Goal: Task Accomplishment & Management: Manage account settings

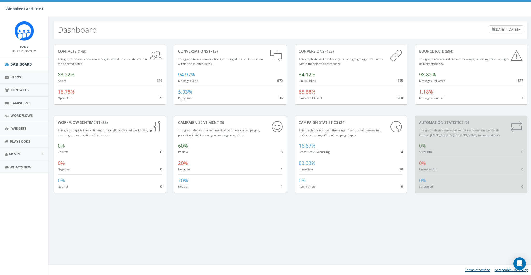
click at [248, 80] on div "94.97% Messages Sent 679" at bounding box center [230, 76] width 104 height 15
click at [17, 99] on link "Campaigns" at bounding box center [24, 103] width 48 height 13
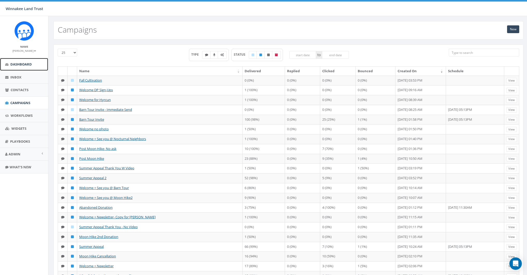
click at [20, 62] on span "Dashboard" at bounding box center [21, 64] width 22 height 5
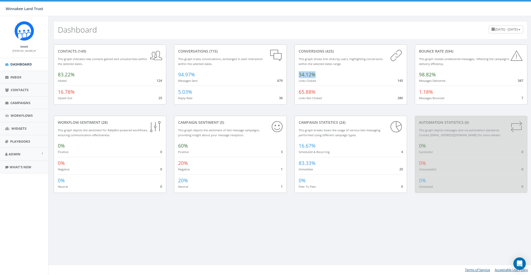
drag, startPoint x: 299, startPoint y: 75, endPoint x: 315, endPoint y: 74, distance: 16.1
click at [315, 74] on div "34.12% Links Clicked 145" at bounding box center [350, 76] width 104 height 15
click at [332, 75] on div "34.12% Links Clicked 145" at bounding box center [350, 76] width 104 height 15
drag, startPoint x: 298, startPoint y: 75, endPoint x: 305, endPoint y: 74, distance: 6.8
click at [305, 74] on span "34.12%" at bounding box center [306, 74] width 17 height 7
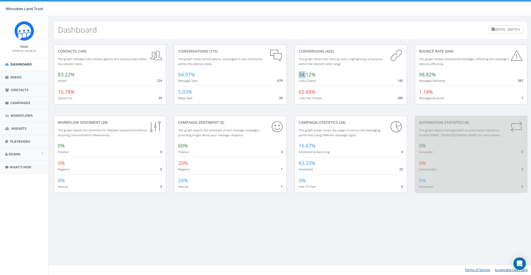
click at [321, 75] on div "34.12% Links Clicked 145" at bounding box center [350, 76] width 104 height 15
drag, startPoint x: 299, startPoint y: 75, endPoint x: 307, endPoint y: 75, distance: 8.0
click at [307, 75] on span "34.12%" at bounding box center [306, 74] width 17 height 7
click at [465, 80] on div "98.82% Messages Delivered 587" at bounding box center [471, 76] width 104 height 15
drag, startPoint x: 417, startPoint y: 75, endPoint x: 438, endPoint y: 74, distance: 20.7
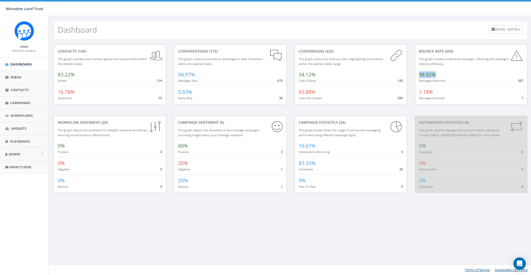
click at [438, 74] on div "Bounce Rate (594) This graph reveals undelivered messages, reflecting the campa…" at bounding box center [471, 75] width 112 height 60
click at [17, 90] on span "Contacts" at bounding box center [20, 90] width 18 height 5
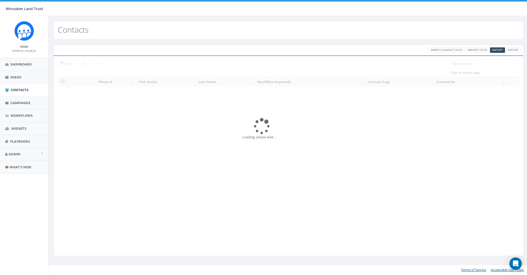
select select
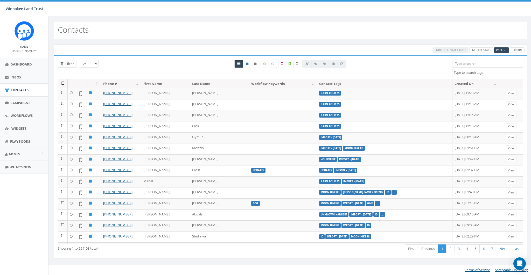
click at [62, 83] on th at bounding box center [63, 83] width 10 height 9
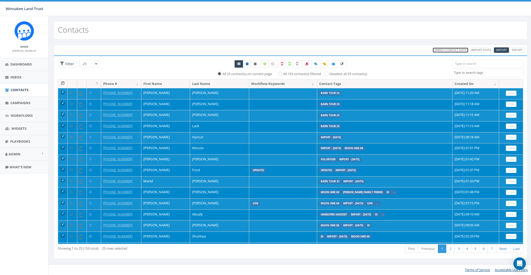
click at [451, 51] on span "Enrich Contact Data" at bounding box center [450, 50] width 32 height 4
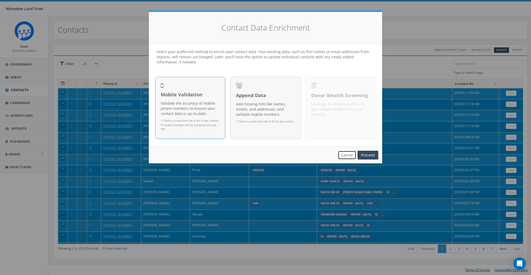
click at [346, 155] on button "Cancel" at bounding box center [347, 155] width 18 height 9
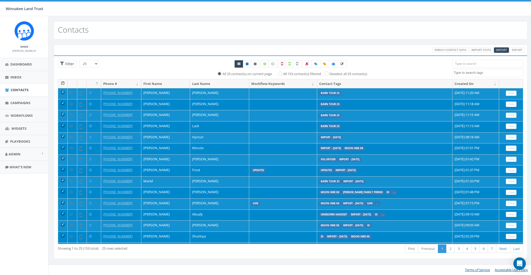
click at [62, 83] on th at bounding box center [63, 83] width 10 height 9
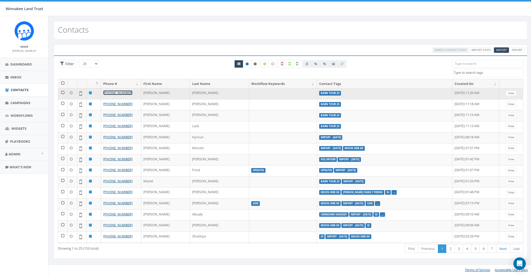
click at [115, 93] on link "+1 917-797-3568" at bounding box center [117, 92] width 29 height 5
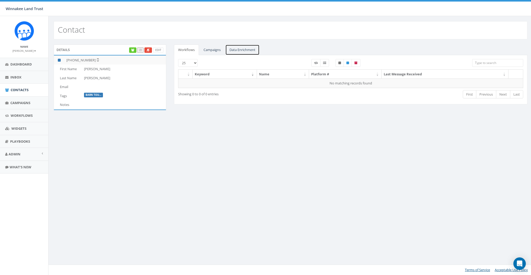
click at [243, 50] on link "Data Enrichment" at bounding box center [242, 50] width 34 height 11
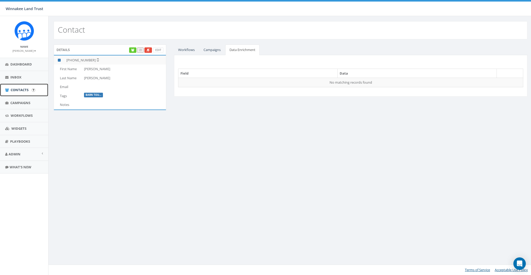
drag, startPoint x: 16, startPoint y: 89, endPoint x: 38, endPoint y: 88, distance: 22.3
click at [16, 89] on span "Contacts" at bounding box center [20, 90] width 18 height 5
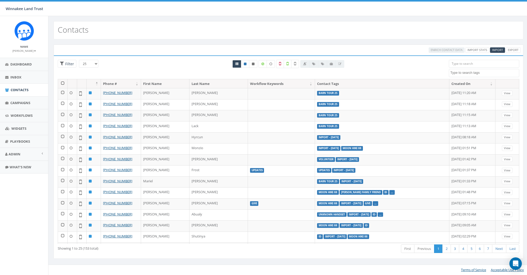
select select
click at [462, 64] on input "search" at bounding box center [487, 64] width 71 height 8
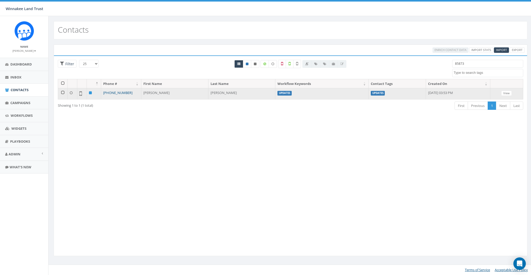
type input "85873"
click at [117, 91] on link "[PHONE_NUMBER]" at bounding box center [117, 92] width 29 height 5
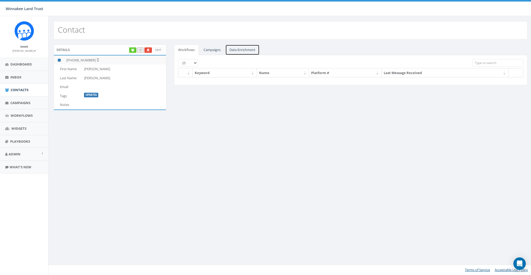
click at [241, 49] on link "Data Enrichment" at bounding box center [242, 50] width 34 height 11
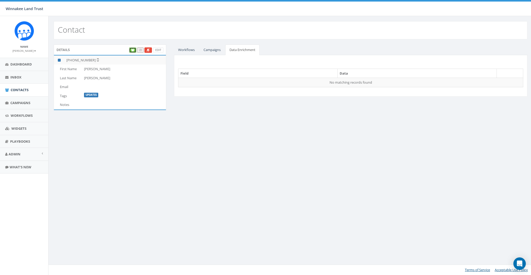
click at [132, 49] on icon at bounding box center [132, 50] width 3 height 3
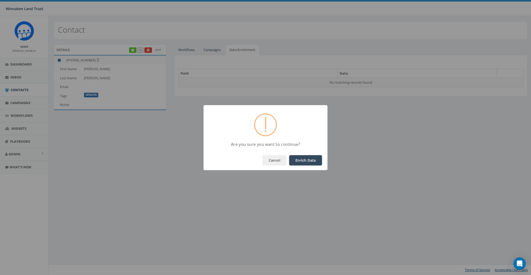
click at [297, 163] on button "Enrich Data" at bounding box center [305, 160] width 33 height 10
click at [321, 160] on button "OK" at bounding box center [313, 160] width 18 height 10
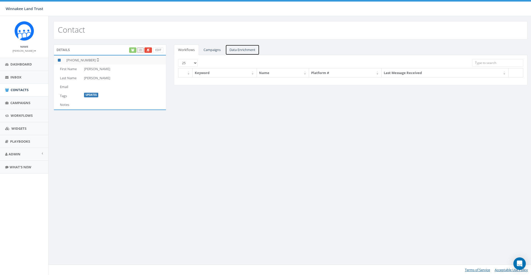
click at [243, 45] on link "Data Enrichment" at bounding box center [242, 50] width 34 height 11
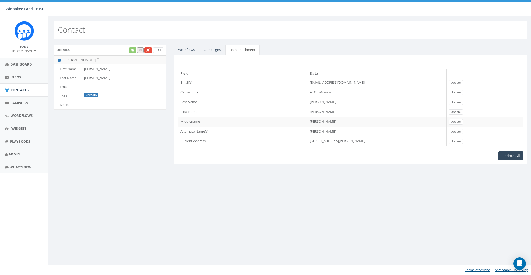
click at [320, 138] on td "[STREET_ADDRESS][PERSON_NAME]" at bounding box center [376, 142] width 139 height 10
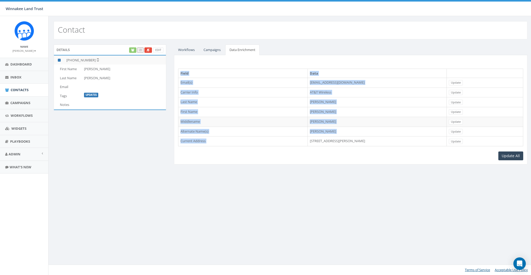
click at [320, 138] on td "[STREET_ADDRESS][PERSON_NAME]" at bounding box center [376, 142] width 139 height 10
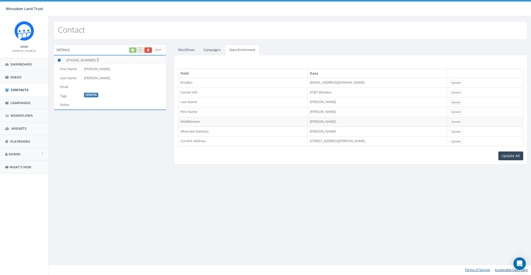
click at [309, 83] on td "writejamesmartin@gmail.com" at bounding box center [376, 83] width 139 height 10
click at [462, 82] on link "Update" at bounding box center [455, 82] width 14 height 5
click at [105, 89] on td "writejamesmartin@gmail.com" at bounding box center [124, 86] width 84 height 9
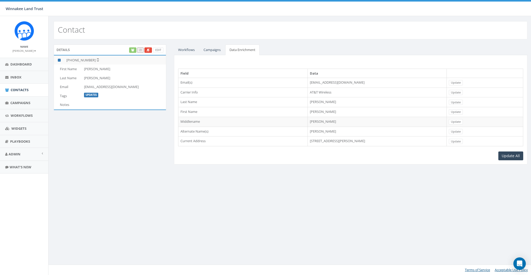
click at [105, 89] on td "writejamesmartin@gmail.com" at bounding box center [124, 86] width 84 height 9
click at [248, 186] on div "Contact Details Edit +1 858-736-5358 First Name James Last Name Martin Email wr…" at bounding box center [290, 145] width 484 height 259
click at [91, 88] on td "writejamesmartin@gmail.com" at bounding box center [124, 86] width 84 height 9
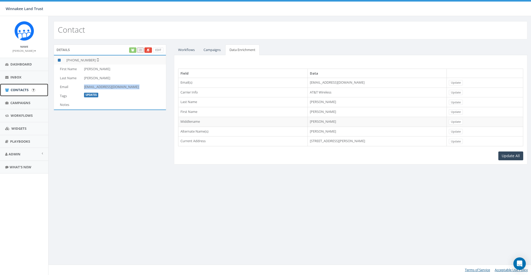
click at [20, 89] on span "Contacts" at bounding box center [20, 90] width 18 height 5
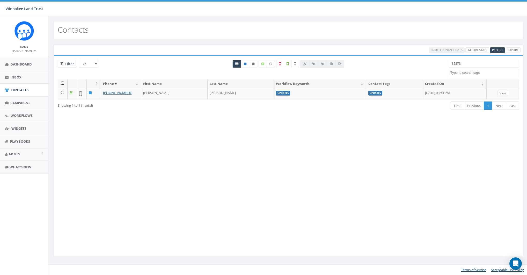
select select
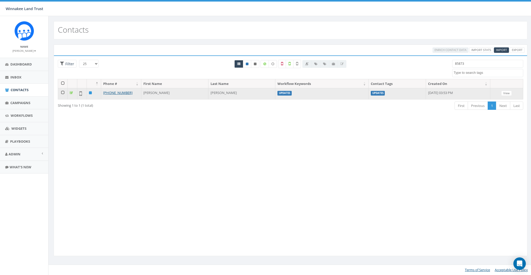
click at [64, 94] on td at bounding box center [63, 93] width 10 height 11
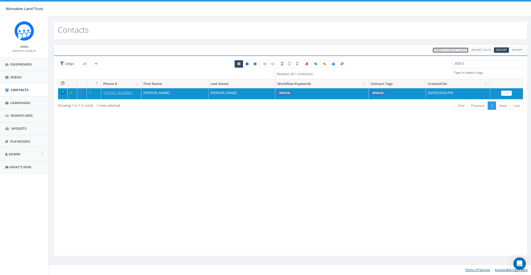
click at [445, 50] on span "Enrich Contact Data" at bounding box center [450, 50] width 32 height 4
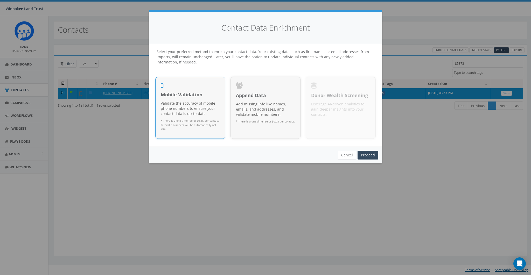
click at [196, 97] on span "Mobile Validation" at bounding box center [190, 94] width 59 height 7
click at [368, 151] on link "Proceed" at bounding box center [367, 155] width 21 height 9
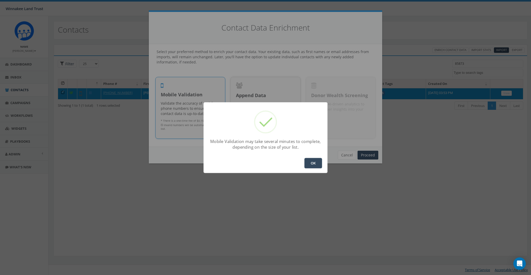
click at [323, 169] on div "OK" at bounding box center [265, 163] width 124 height 20
click at [314, 166] on button "OK" at bounding box center [313, 163] width 18 height 10
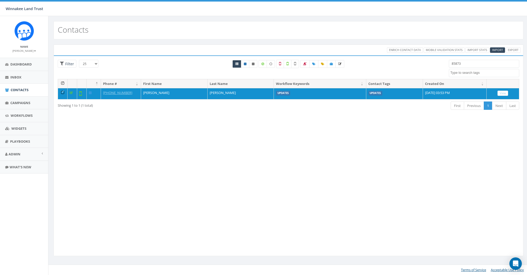
select select
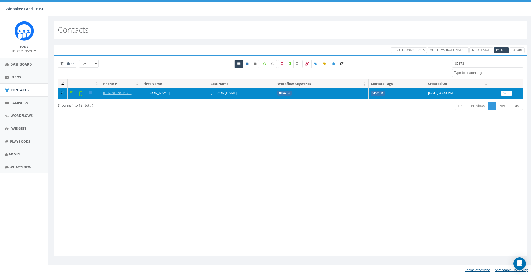
click at [62, 92] on td at bounding box center [63, 93] width 10 height 11
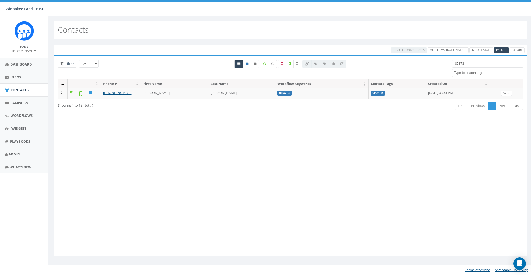
click at [472, 61] on input "85873" at bounding box center [487, 64] width 71 height 8
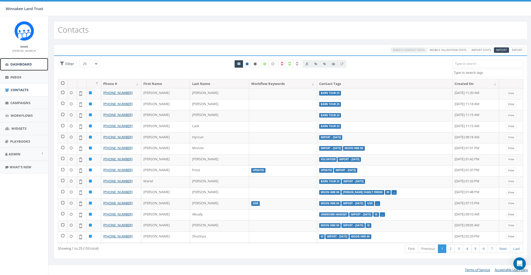
click at [19, 61] on link "Dashboard" at bounding box center [24, 64] width 48 height 13
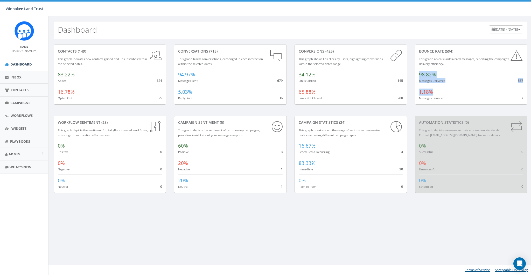
drag, startPoint x: 416, startPoint y: 90, endPoint x: 466, endPoint y: 91, distance: 50.8
click at [466, 91] on div "Bounce Rate (594) This graph reveals undelivered messages, reflecting the campa…" at bounding box center [471, 75] width 112 height 60
click at [466, 91] on div "1.18% Messages Bounced 7" at bounding box center [471, 93] width 104 height 15
drag, startPoint x: 57, startPoint y: 92, endPoint x: 76, endPoint y: 92, distance: 18.9
click at [76, 92] on div "contacts (149) This graph indicates new contacts gained and unsubscribes within…" at bounding box center [110, 75] width 112 height 60
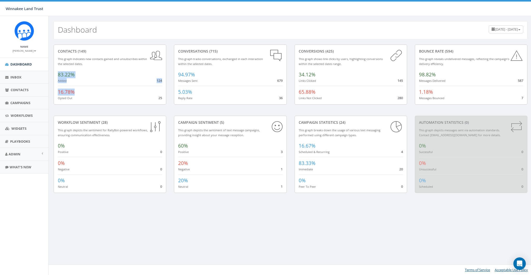
drag, startPoint x: 96, startPoint y: 92, endPoint x: 112, endPoint y: 94, distance: 16.2
click at [96, 93] on div "16.78% Opted Out 25" at bounding box center [110, 93] width 104 height 15
click at [488, 32] on div "June 4, 2025 - September 2, 2025" at bounding box center [505, 29] width 34 height 8
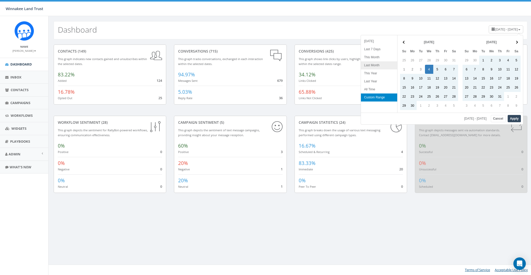
click at [373, 66] on li "Last Month" at bounding box center [379, 65] width 36 height 8
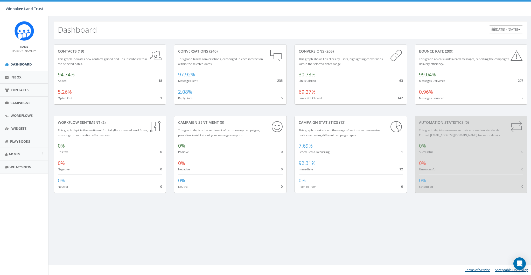
click at [495, 30] on span "August 1, 2025 - August 31, 2025" at bounding box center [506, 29] width 23 height 5
click at [497, 88] on li "All Time" at bounding box center [504, 87] width 36 height 8
drag, startPoint x: 297, startPoint y: 74, endPoint x: 318, endPoint y: 74, distance: 21.5
click at [318, 74] on div "conversions (425) This graph shows link clicks by users, highlighting conversio…" at bounding box center [350, 75] width 112 height 60
click at [320, 85] on div "conversions (425) This graph shows link clicks by users, highlighting conversio…" at bounding box center [350, 75] width 112 height 60
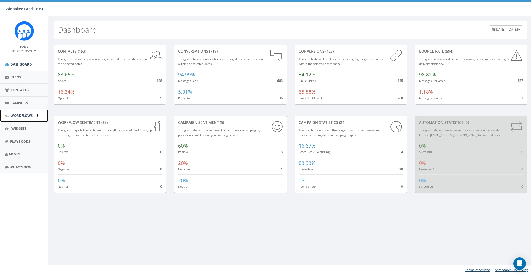
click at [17, 118] on link "Workflows" at bounding box center [24, 115] width 48 height 13
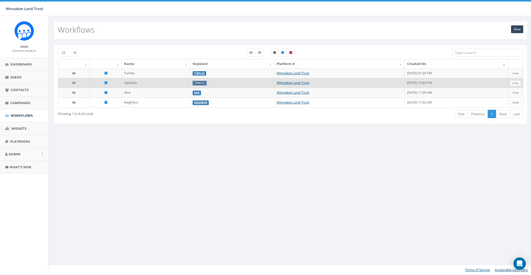
click at [194, 81] on link "Updates" at bounding box center [199, 82] width 11 height 3
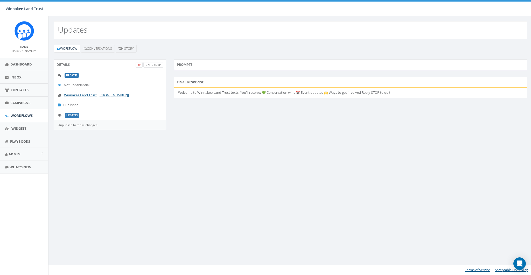
click at [303, 189] on div "Updates Workflow Conversations History Details UnPublish Updates Not Confidenti…" at bounding box center [290, 145] width 484 height 259
